Goal: Task Accomplishment & Management: Use online tool/utility

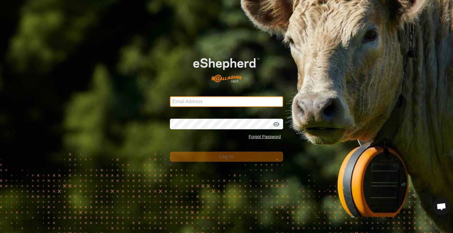
click at [194, 99] on input "Email Address" at bounding box center [226, 102] width 113 height 11
type input "[EMAIL_ADDRESS][DOMAIN_NAME]"
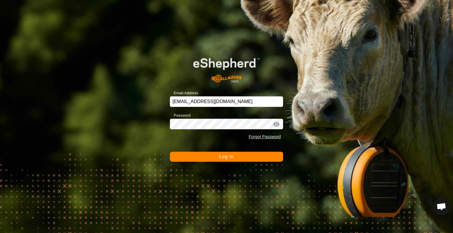
click at [216, 160] on button "Log In" at bounding box center [226, 157] width 113 height 10
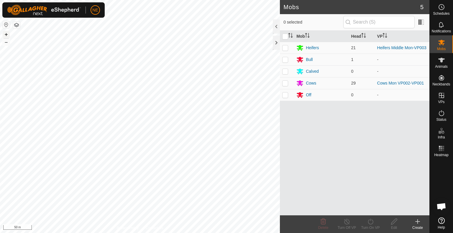
click at [6, 35] on button "+" at bounding box center [6, 34] width 7 height 7
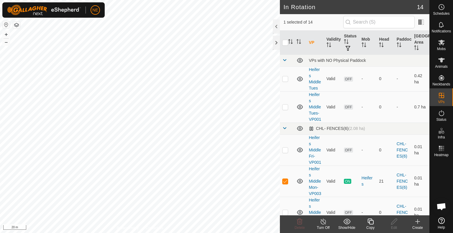
click at [370, 226] on div "Copy" at bounding box center [371, 227] width 24 height 5
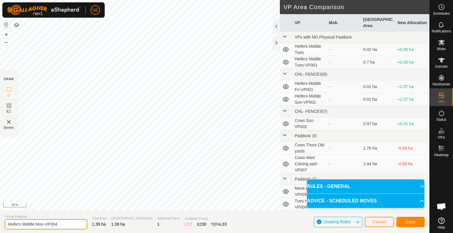
click at [43, 225] on input "Heifers Middle Mon-VP004" at bounding box center [46, 225] width 83 height 10
type input "Heifers Middle Tues -VP004"
click at [409, 221] on span "Save" at bounding box center [411, 222] width 10 height 5
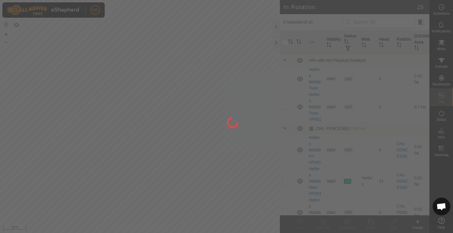
click at [181, 184] on div "NE Schedules Notifications Mobs Animals Neckbands VPs Status Infra Heatmap Help…" at bounding box center [226, 116] width 453 height 233
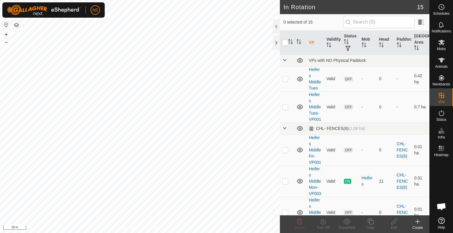
click at [420, 222] on icon at bounding box center [417, 221] width 7 height 7
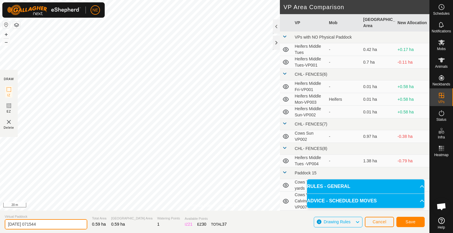
click at [48, 223] on input "[DATE] 071544" at bounding box center [46, 225] width 83 height 10
type input "Cows Tues Middle"
click at [412, 225] on button "Save" at bounding box center [411, 222] width 28 height 10
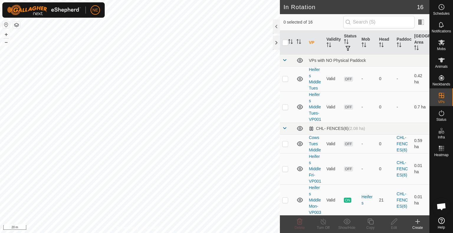
checkbox input "true"
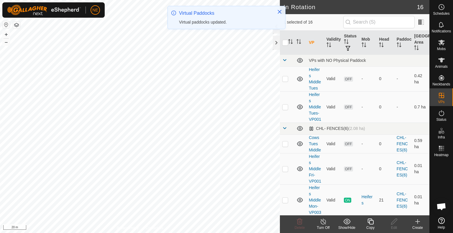
click at [370, 225] on div "Copy" at bounding box center [371, 227] width 24 height 5
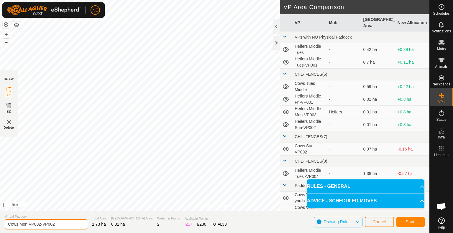
click at [27, 225] on input "Cows Mon VP002-VP002" at bounding box center [46, 225] width 83 height 10
type input "Cows Tues Move VP002-VP002"
click at [410, 220] on span "Save" at bounding box center [411, 222] width 10 height 5
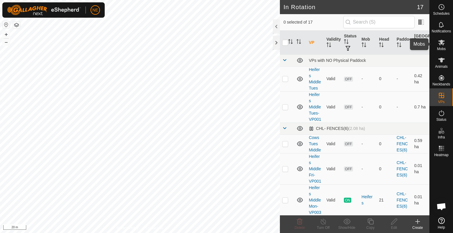
click at [444, 45] on icon at bounding box center [441, 42] width 7 height 7
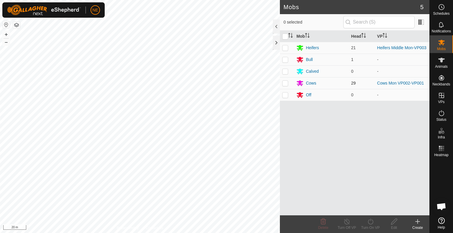
click at [285, 85] on p-checkbox at bounding box center [285, 83] width 6 height 5
checkbox input "true"
click at [367, 226] on div "Turn On VP" at bounding box center [371, 227] width 24 height 5
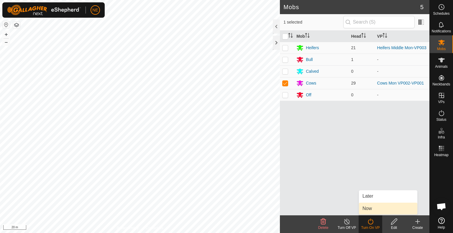
click at [364, 211] on link "Now" at bounding box center [388, 209] width 58 height 12
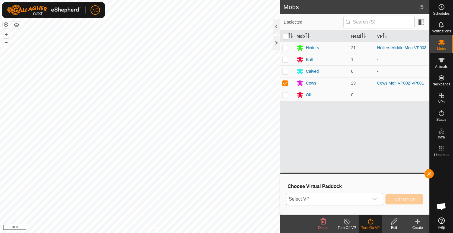
click at [374, 198] on icon "dropdown trigger" at bounding box center [374, 199] width 5 height 5
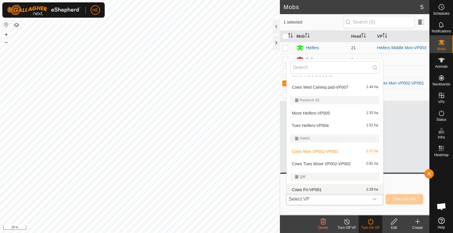
scroll to position [176, 0]
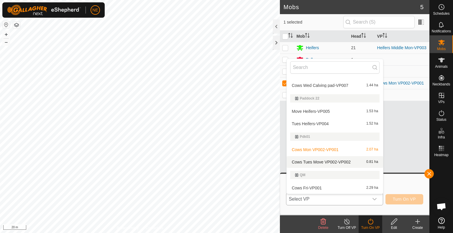
click at [341, 159] on li "Cows Tues Move VP002-VP002 0.81 ha" at bounding box center [335, 162] width 97 height 12
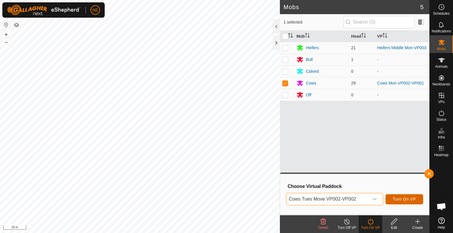
click at [397, 201] on span "Turn On VP" at bounding box center [404, 199] width 23 height 5
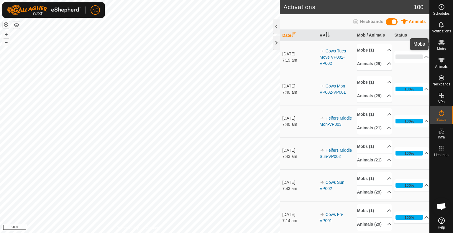
click at [442, 46] on icon at bounding box center [441, 42] width 7 height 7
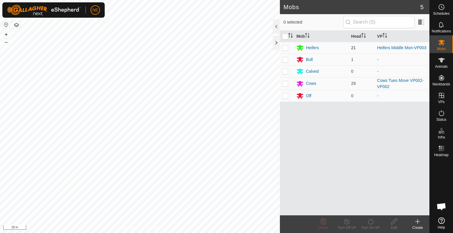
click at [285, 46] on p-checkbox at bounding box center [285, 47] width 6 height 5
checkbox input "true"
click at [370, 224] on icon at bounding box center [370, 221] width 7 height 7
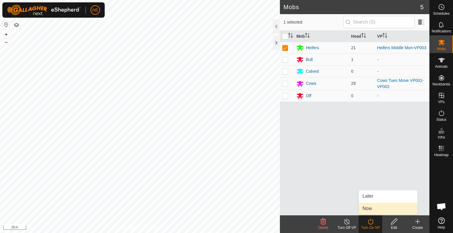
click at [369, 213] on link "Now" at bounding box center [388, 209] width 58 height 12
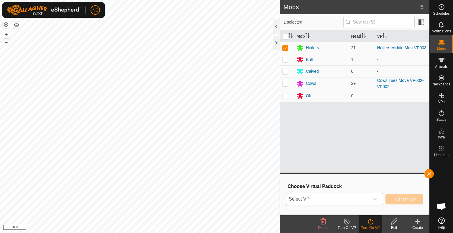
click at [378, 202] on div "dropdown trigger" at bounding box center [375, 200] width 12 height 12
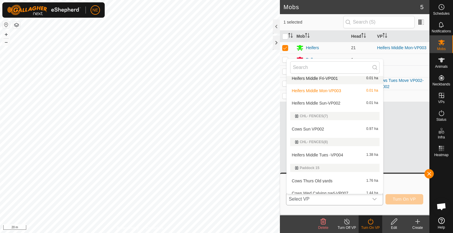
scroll to position [73, 0]
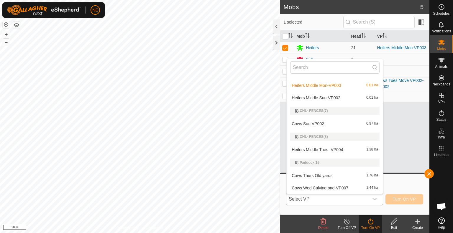
click at [314, 150] on li "Heifers Middle Tues -VP004 1.38 ha" at bounding box center [335, 150] width 97 height 12
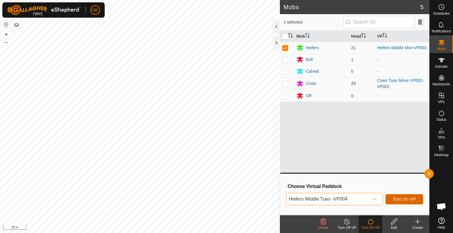
click at [403, 200] on span "Turn On VP" at bounding box center [404, 199] width 23 height 5
